Goal: Task Accomplishment & Management: Use online tool/utility

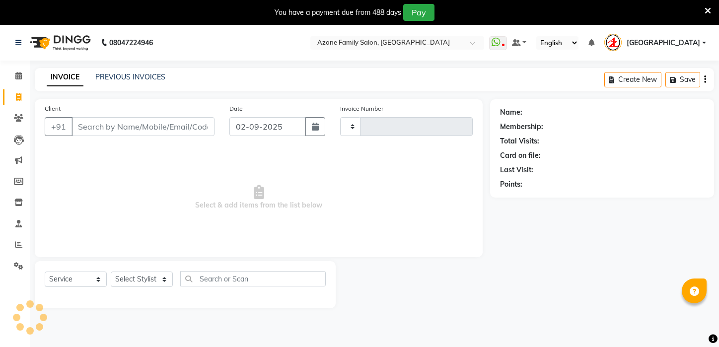
select select "service"
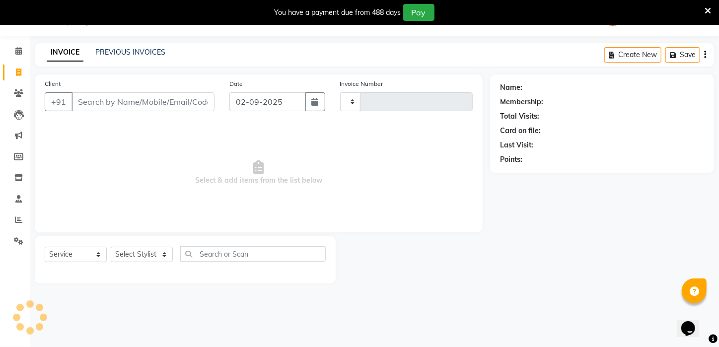
click at [154, 100] on input "Client" at bounding box center [142, 101] width 143 height 19
type input "2575"
select select "4296"
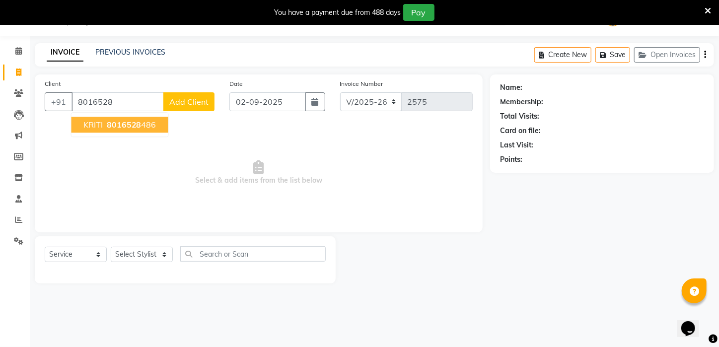
click at [155, 115] on ngb-typeahead-window "KRITI 8016528 486" at bounding box center [120, 124] width 98 height 25
click at [152, 124] on ngb-highlight "8016528 486" at bounding box center [131, 125] width 52 height 10
type input "8016528486"
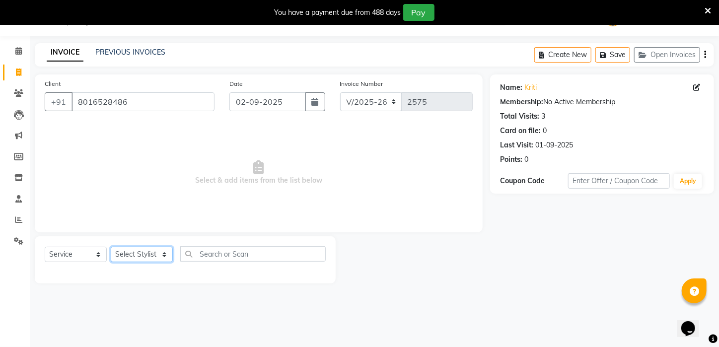
click at [151, 257] on select "Select Stylist [PERSON_NAME] [PERSON_NAME] DEEPIKA [PERSON_NAME] [PERSON_NAME] …" at bounding box center [142, 254] width 62 height 15
select select "69577"
click at [111, 247] on select "Select Stylist [PERSON_NAME] [PERSON_NAME] DEEPIKA [PERSON_NAME] [PERSON_NAME] …" at bounding box center [142, 254] width 62 height 15
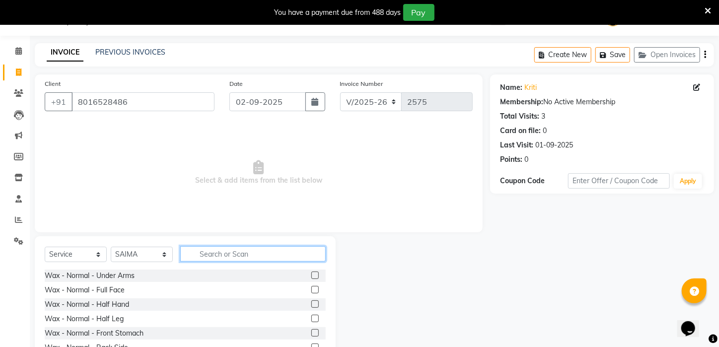
click at [240, 255] on input "text" at bounding box center [252, 253] width 145 height 15
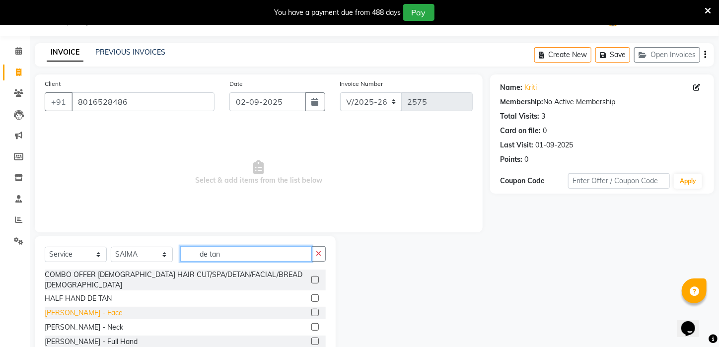
type input "de tan"
click at [48, 308] on div "[PERSON_NAME] - Face" at bounding box center [84, 313] width 78 height 10
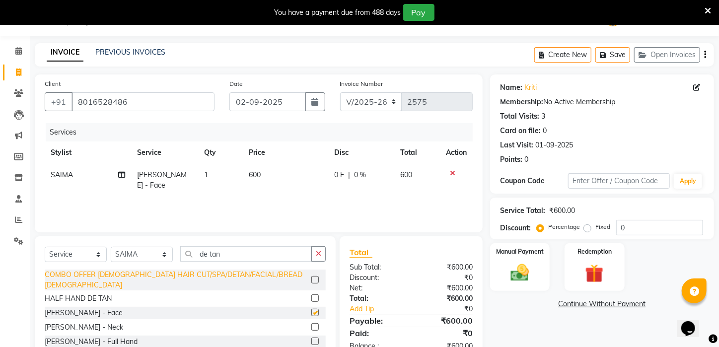
checkbox input "false"
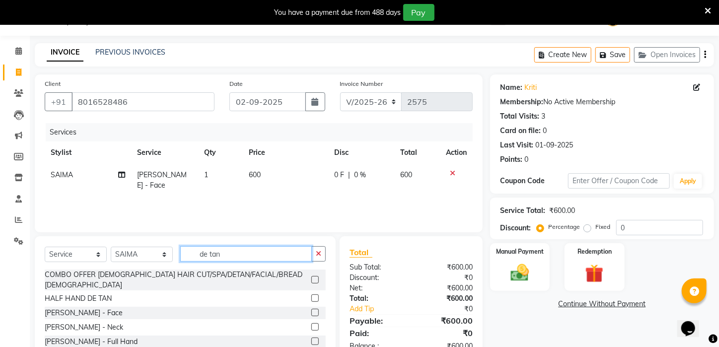
drag, startPoint x: 248, startPoint y: 253, endPoint x: 80, endPoint y: 267, distance: 168.4
click at [80, 267] on div "Select Service Product Membership Package Voucher Prepaid Gift Card Select Styl…" at bounding box center [185, 257] width 281 height 23
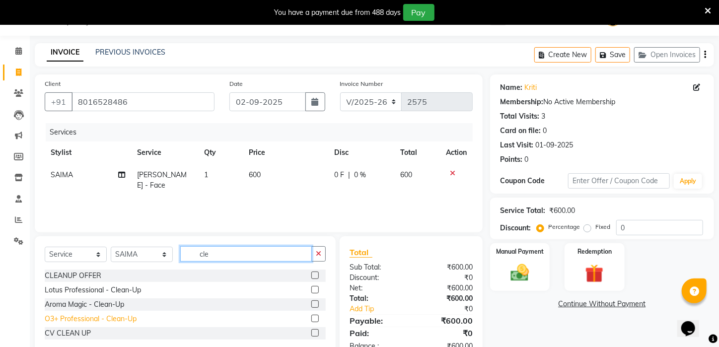
type input "cle"
click at [88, 314] on div "O3+ Professional - Clean-Up" at bounding box center [91, 319] width 92 height 10
checkbox input "false"
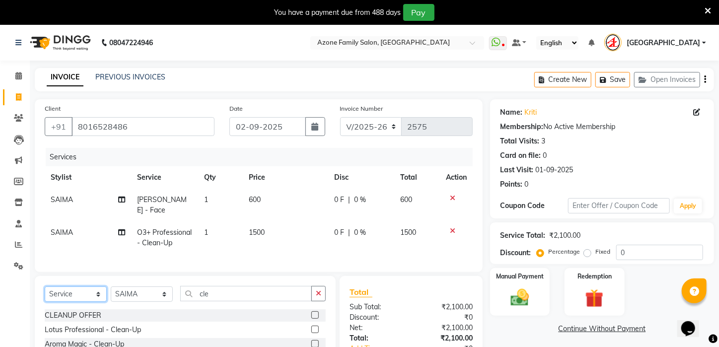
click at [65, 293] on select "Select Service Product Membership Package Voucher Prepaid Gift Card" at bounding box center [76, 293] width 62 height 15
select select "membership"
click at [45, 286] on select "Select Service Product Membership Package Voucher Prepaid Gift Card" at bounding box center [76, 293] width 62 height 15
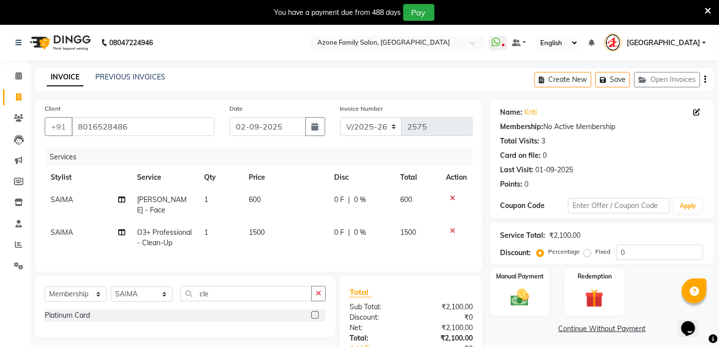
click at [151, 282] on div "Select Service Product Membership Package Voucher Prepaid Gift Card Select Styl…" at bounding box center [185, 307] width 301 height 62
click at [151, 288] on select "Select Stylist [PERSON_NAME] [PERSON_NAME] DEEPIKA [PERSON_NAME] [PERSON_NAME] …" at bounding box center [142, 293] width 62 height 15
select select "23846"
click at [111, 286] on select "Select Stylist [PERSON_NAME] [PERSON_NAME] DEEPIKA [PERSON_NAME] [PERSON_NAME] …" at bounding box center [142, 293] width 62 height 15
click at [56, 310] on div "Platinum Card" at bounding box center [67, 315] width 45 height 10
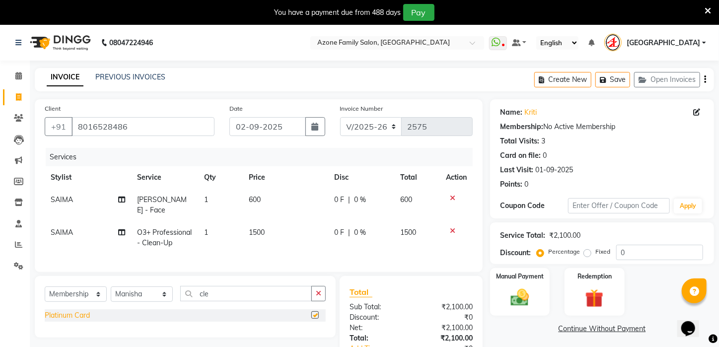
select select "select"
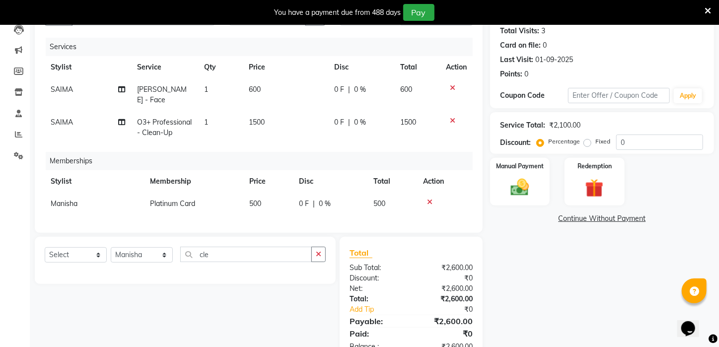
scroll to position [137, 0]
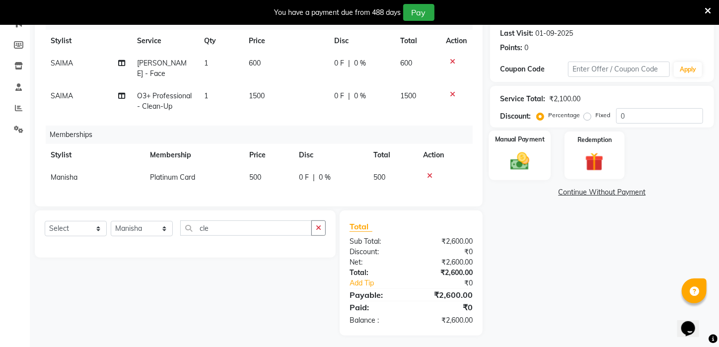
click at [535, 172] on img at bounding box center [519, 161] width 31 height 22
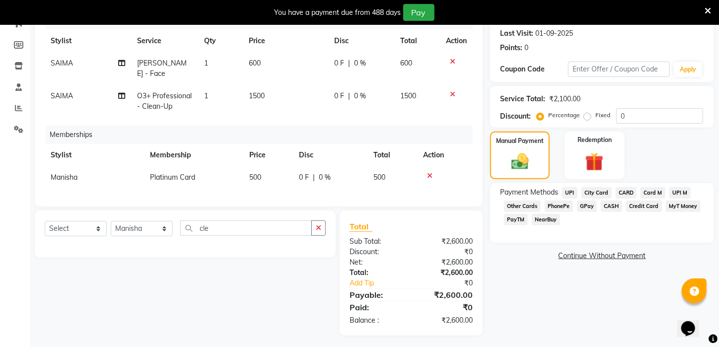
click at [564, 199] on span "UPI" at bounding box center [569, 192] width 15 height 11
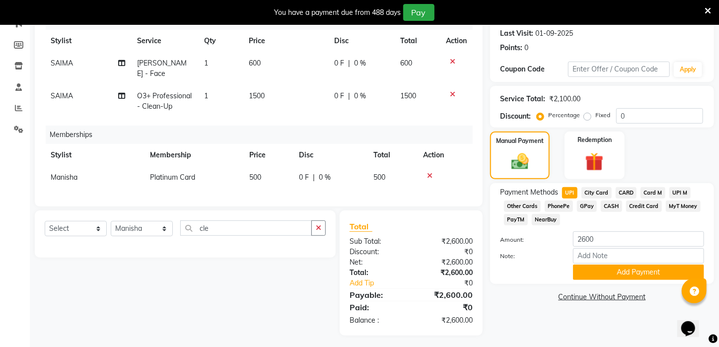
drag, startPoint x: 630, startPoint y: 280, endPoint x: 636, endPoint y: 299, distance: 20.4
click at [630, 280] on button "Add Payment" at bounding box center [638, 272] width 131 height 15
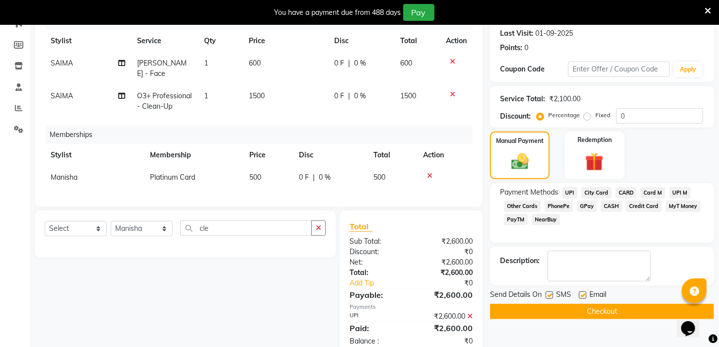
click at [652, 317] on button "Checkout" at bounding box center [602, 311] width 224 height 15
